Goal: Navigation & Orientation: Understand site structure

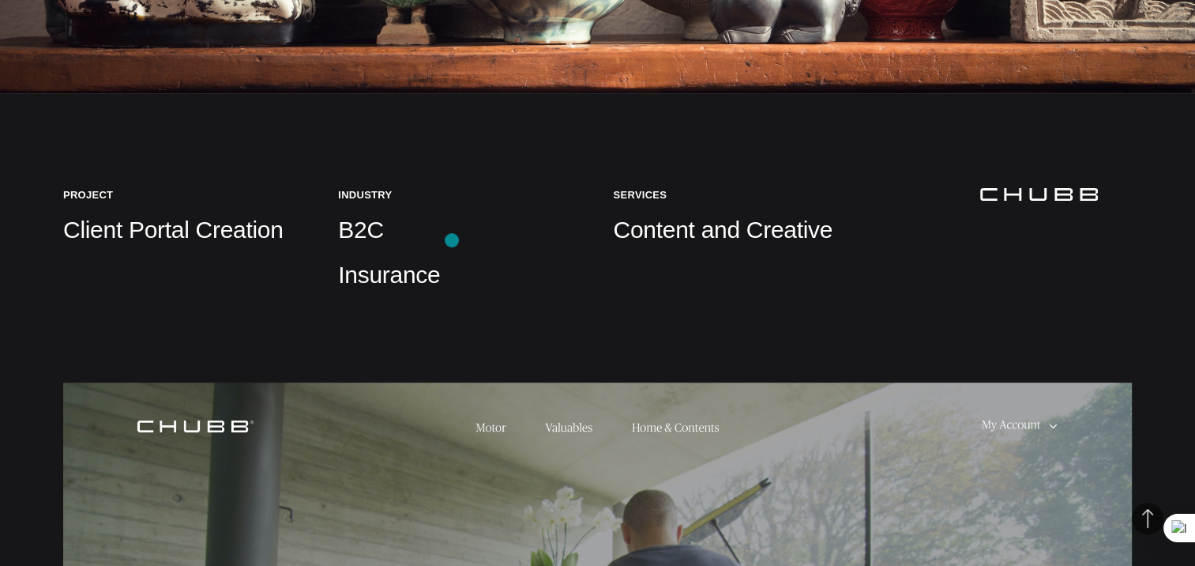
scroll to position [474, 0]
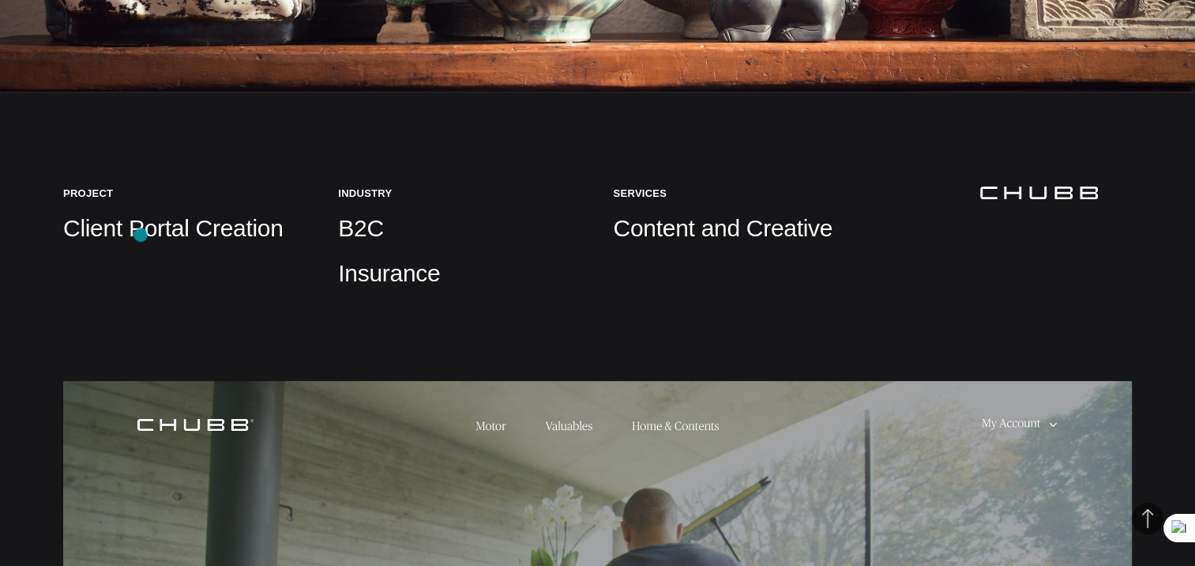
click at [141, 235] on p "Client Portal Creation" at bounding box center [184, 229] width 243 height 32
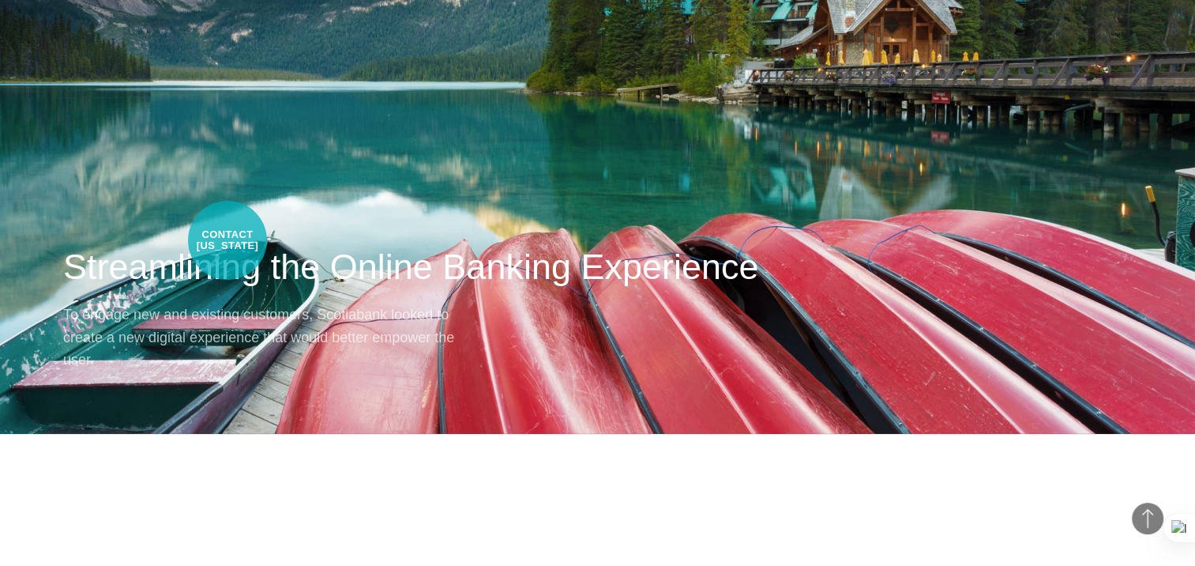
scroll to position [10775, 0]
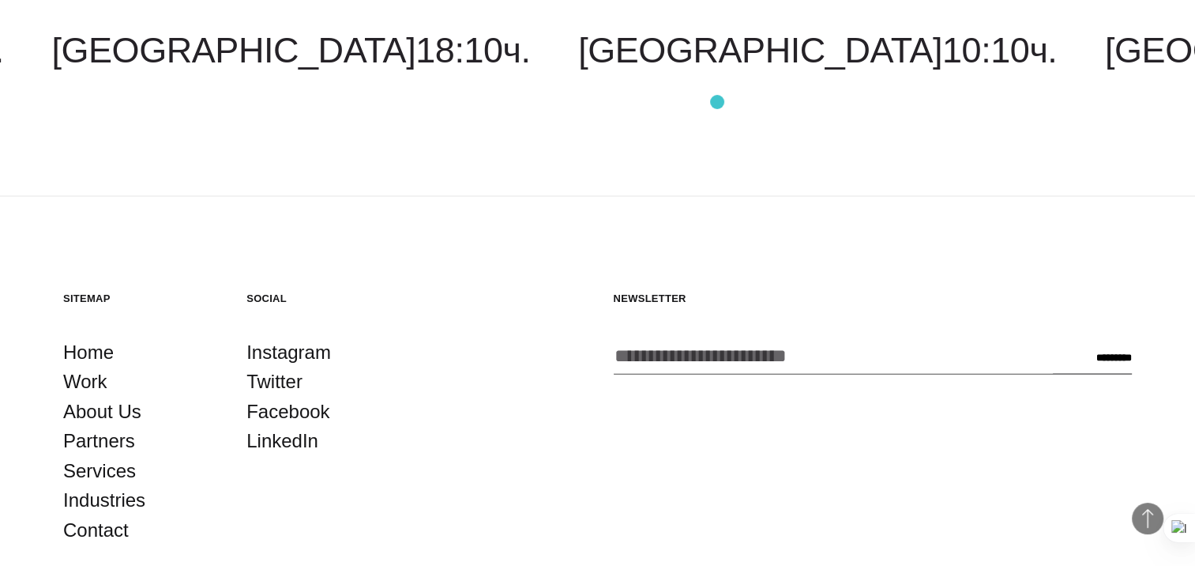
scroll to position [3162, 0]
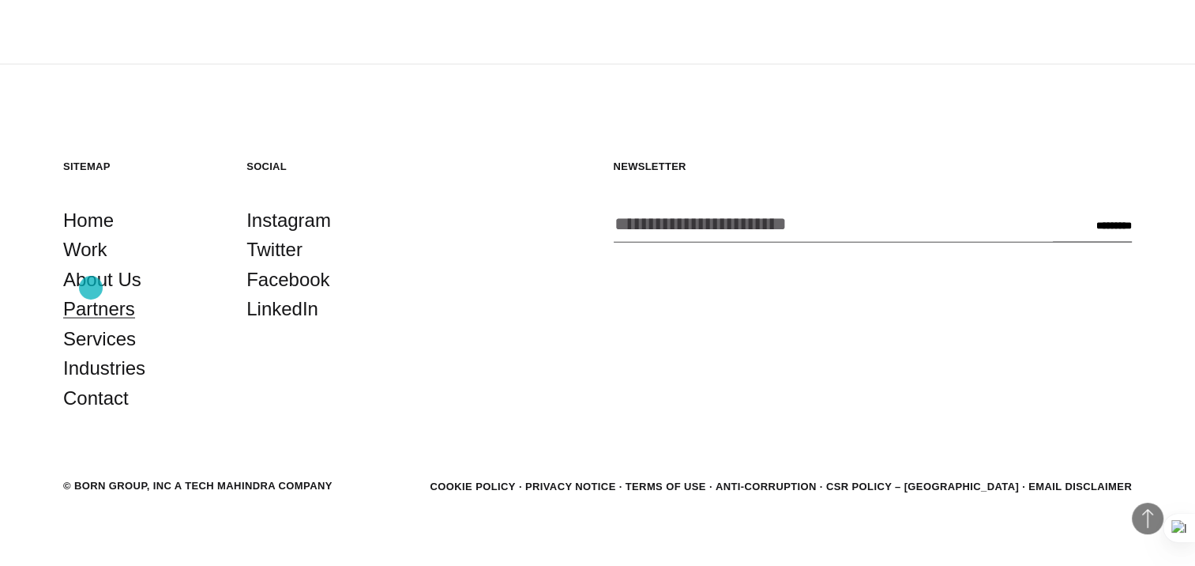
click at [91, 294] on link "Partners" at bounding box center [99, 309] width 72 height 30
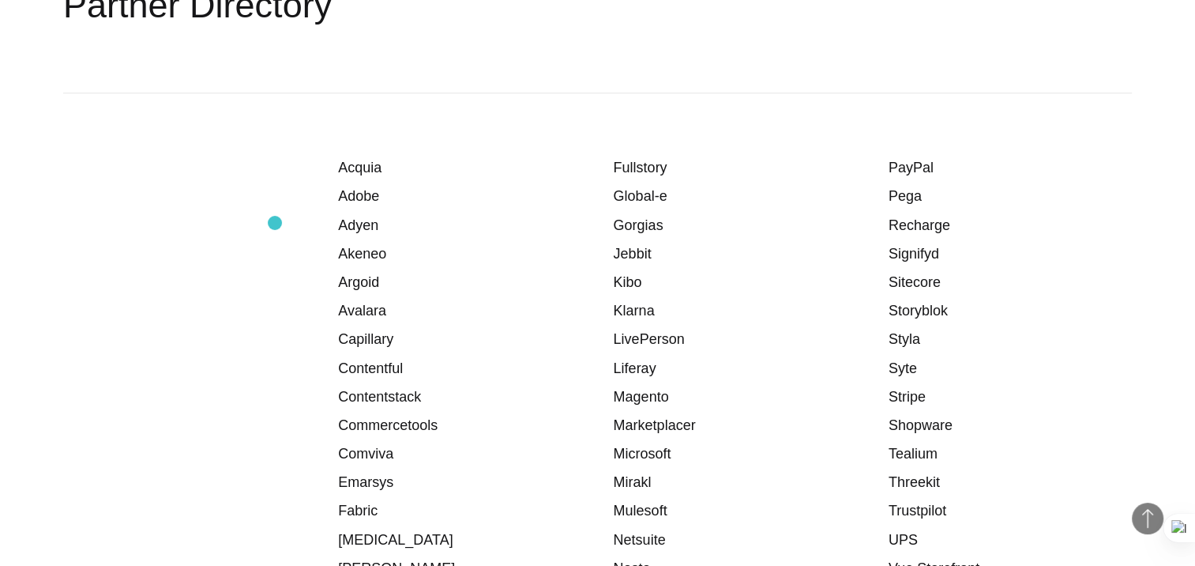
scroll to position [2054, 0]
